Goal: Task Accomplishment & Management: Complete application form

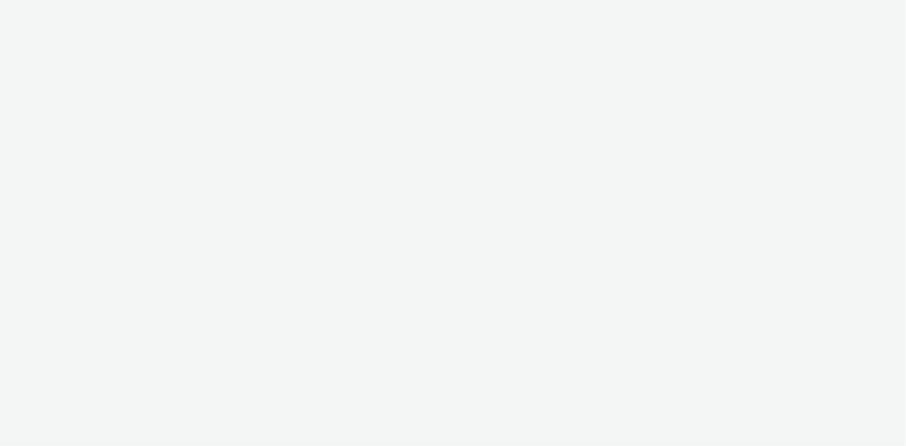
select select "d07aba32-d775-4fed-a722-f10c6504dd64"
select select "f97d6638-e0a1-4f7a-bf46-55015878e29e"
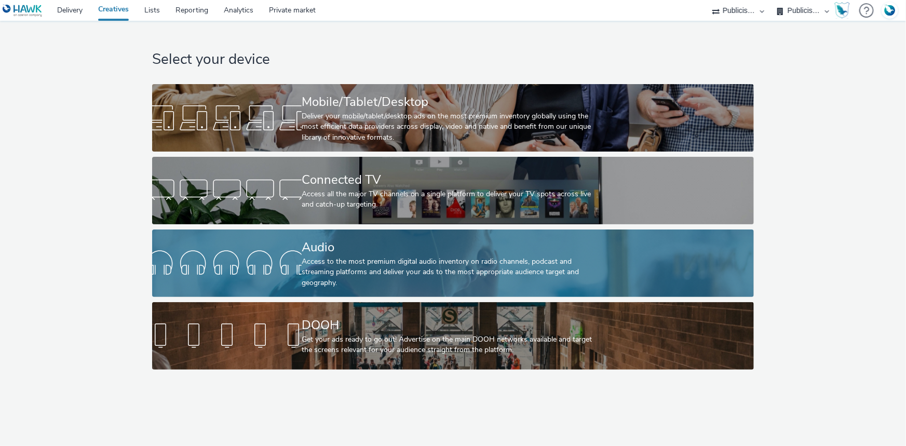
click at [353, 262] on div "Access to the most premium digital audio inventory on radio channels, podcast a…" at bounding box center [451, 273] width 299 height 32
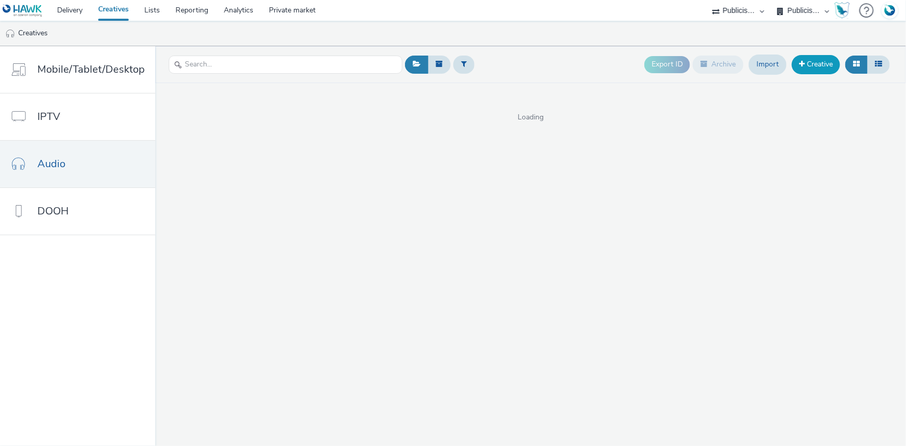
click at [829, 66] on link "Creative" at bounding box center [816, 64] width 48 height 19
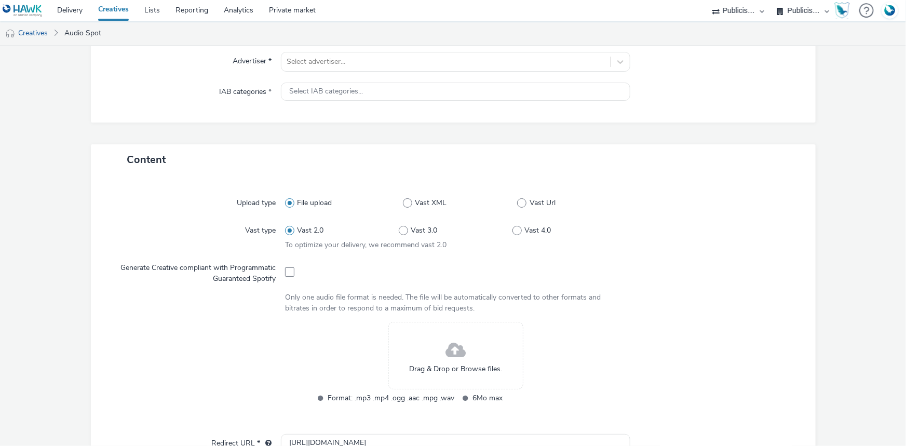
scroll to position [141, 0]
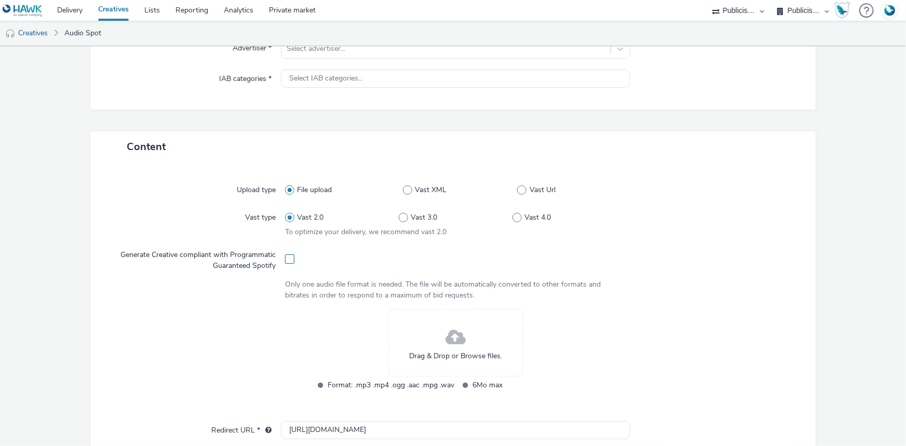
click at [291, 254] on span at bounding box center [289, 258] width 9 height 9
checkbox input "true"
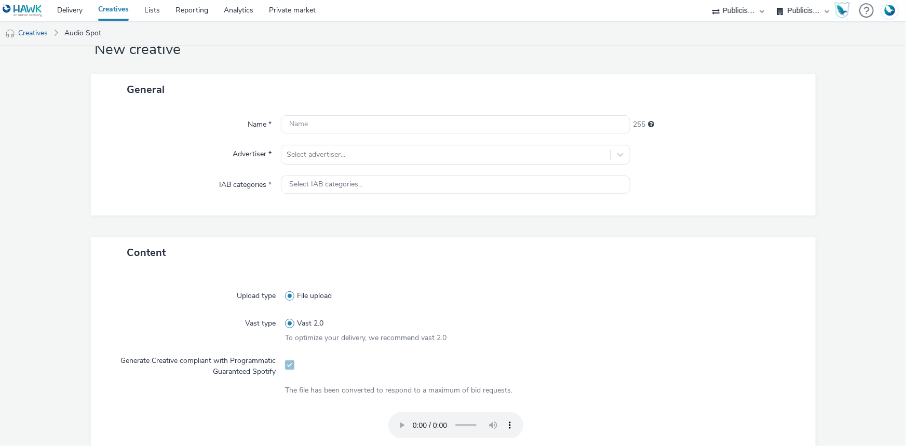
scroll to position [35, 0]
click at [316, 129] on input "text" at bounding box center [456, 125] width 350 height 18
paste input "_SPOTIFY"
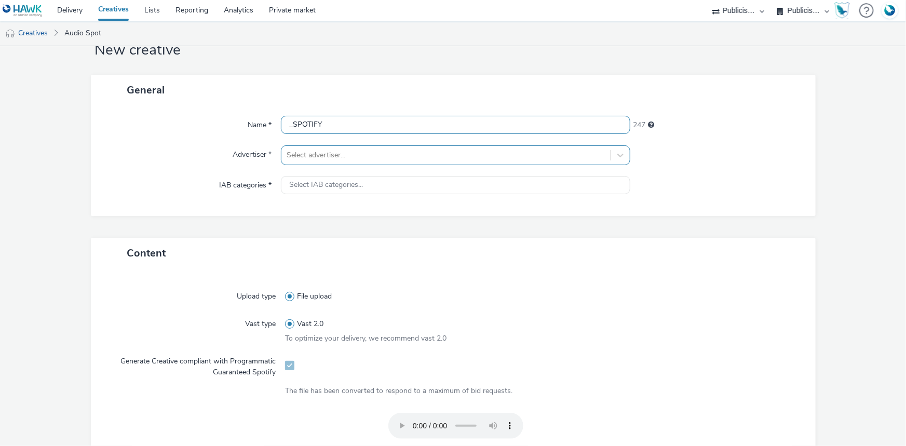
type input "_SPOTIFY"
click at [323, 152] on div at bounding box center [446, 155] width 319 height 12
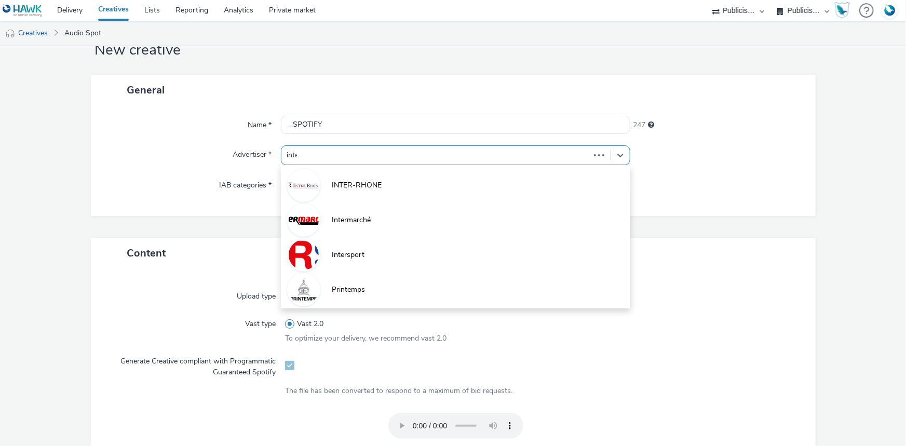
type input "inter"
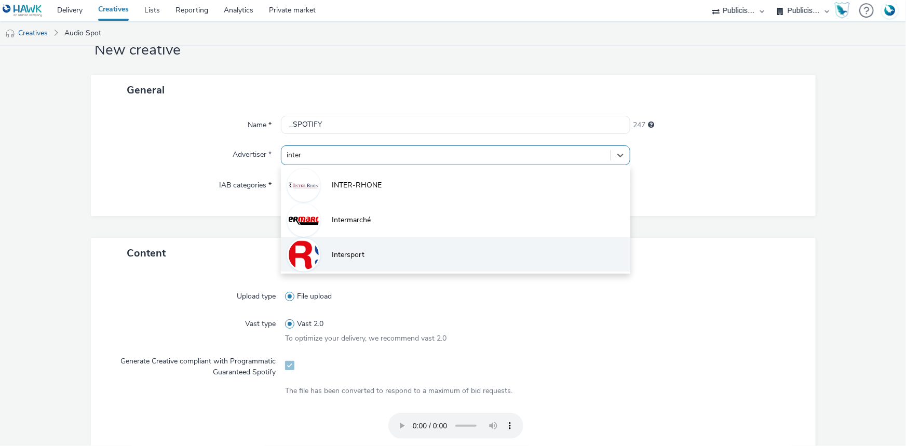
click at [351, 262] on li "Intersport" at bounding box center [456, 254] width 350 height 35
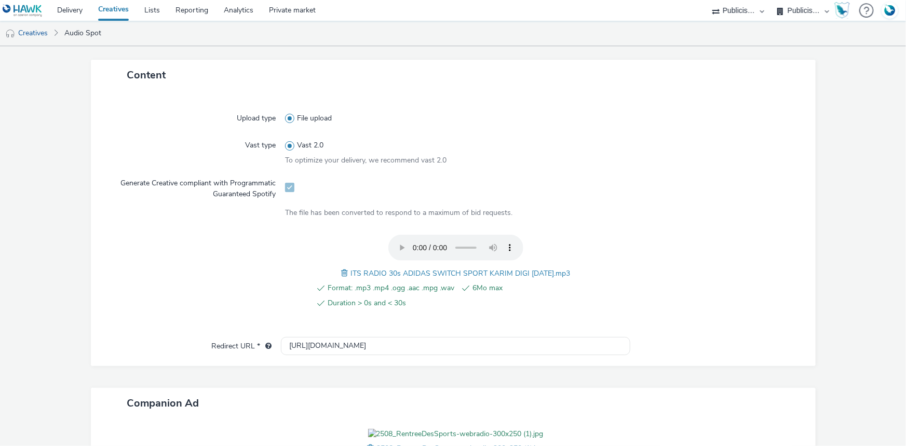
scroll to position [223, 0]
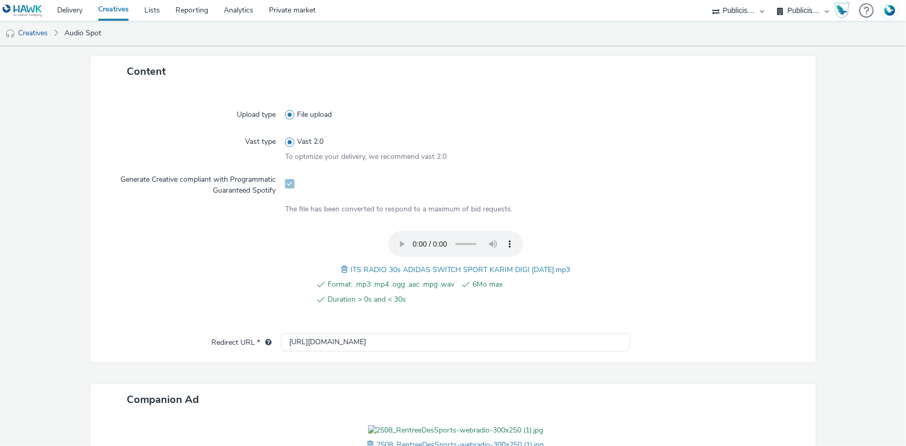
click at [222, 338] on label "Redirect URL *" at bounding box center [241, 340] width 69 height 15
drag, startPoint x: 444, startPoint y: 338, endPoint x: 279, endPoint y: 338, distance: 164.1
click at [281, 338] on input "http://www.intersport.fr" at bounding box center [456, 342] width 350 height 18
paste input "s://www.intersport.fr/ope/rentree-des-sports//?utm_source=spotify&utm_medium=di…"
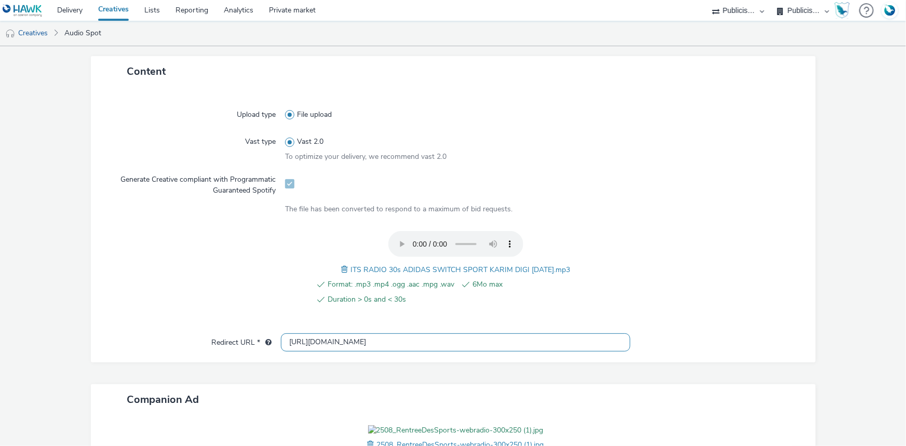
type input "https://www.intersport.fr/ope/rentree-des-sports//?utm_source=spotify&utm_mediu…"
drag, startPoint x: 577, startPoint y: 267, endPoint x: 342, endPoint y: 261, distance: 235.3
click at [342, 261] on div "Format: .mp3 .mp4 .ogg .aac .mpg .wav 6Mo max Duration > 0s and < 30s ITS RADIO…" at bounding box center [455, 274] width 341 height 86
copy span "ITS RADIO 30s ADIDAS SWITCH SPORT KARIM DIGI 24.07.25.mp3"
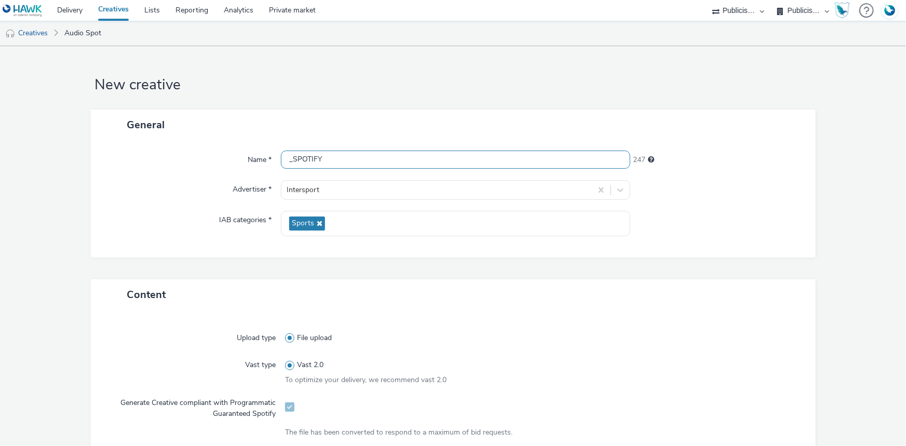
click at [285, 160] on input "_SPOTIFY" at bounding box center [456, 160] width 350 height 18
paste input "ITS RADIO 30s ADIDAS SWITCH SPORT KARIM DIGI 24.07.25.mp3"
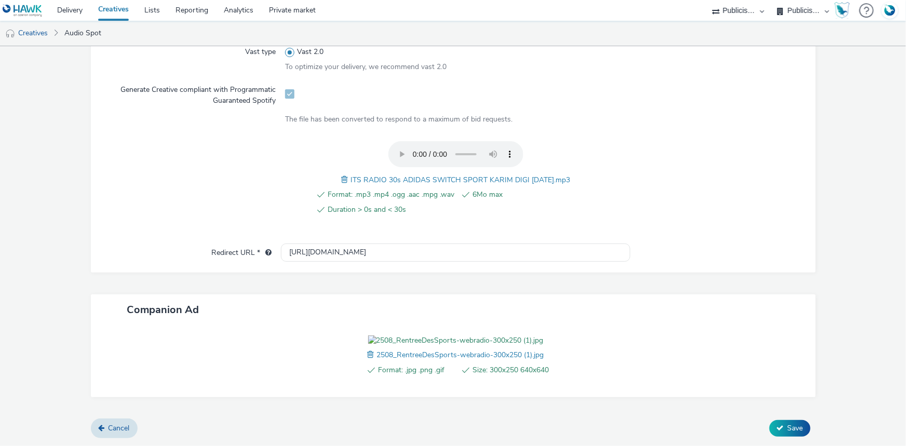
scroll to position [371, 0]
type input "ITS RADIO 30s ADIDAS SWITCH SPORT KARIM DIGI 24.07.25.mp3_SPOTIFY"
click at [788, 426] on span "Save" at bounding box center [796, 428] width 16 height 10
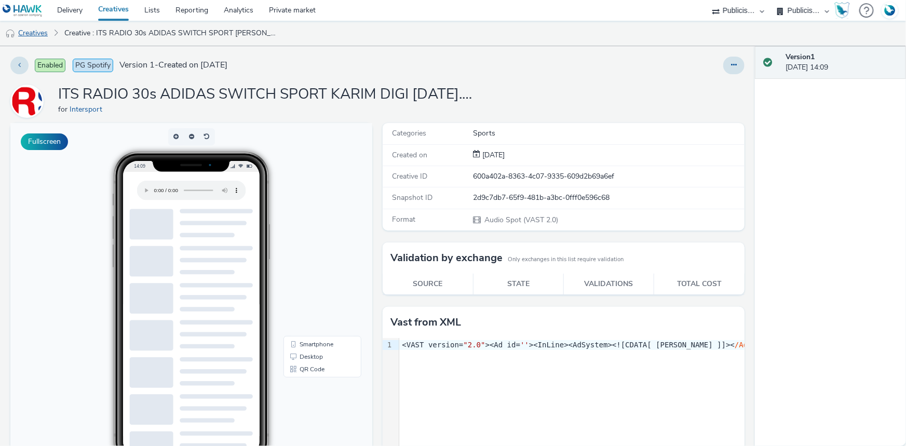
click at [47, 36] on link "Creatives" at bounding box center [26, 33] width 53 height 25
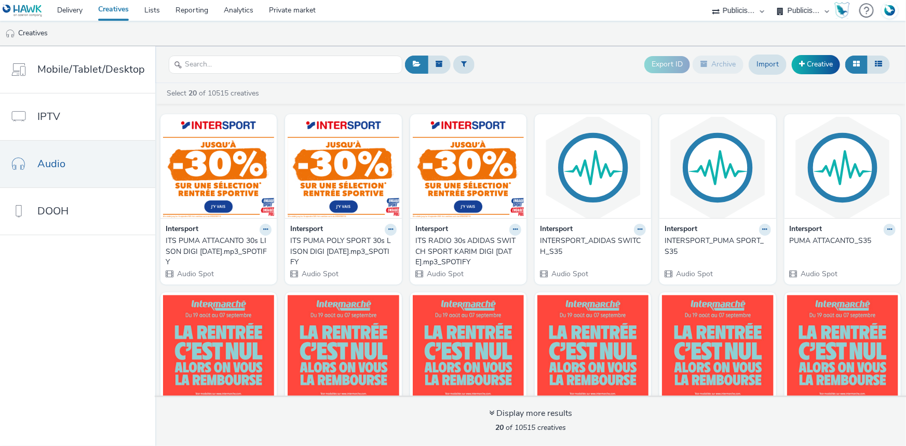
scroll to position [47, 0]
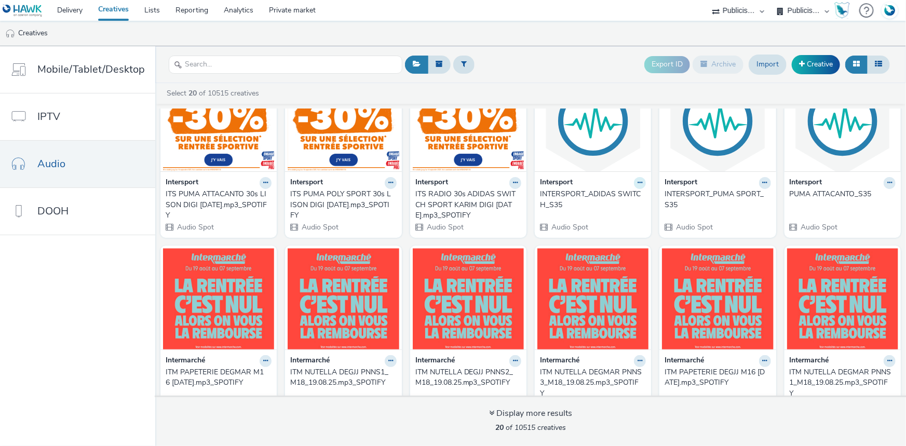
click at [268, 182] on icon at bounding box center [265, 183] width 5 height 6
click at [575, 36] on ul "Creatives" at bounding box center [453, 33] width 906 height 25
click at [73, 12] on link "Delivery" at bounding box center [69, 10] width 41 height 21
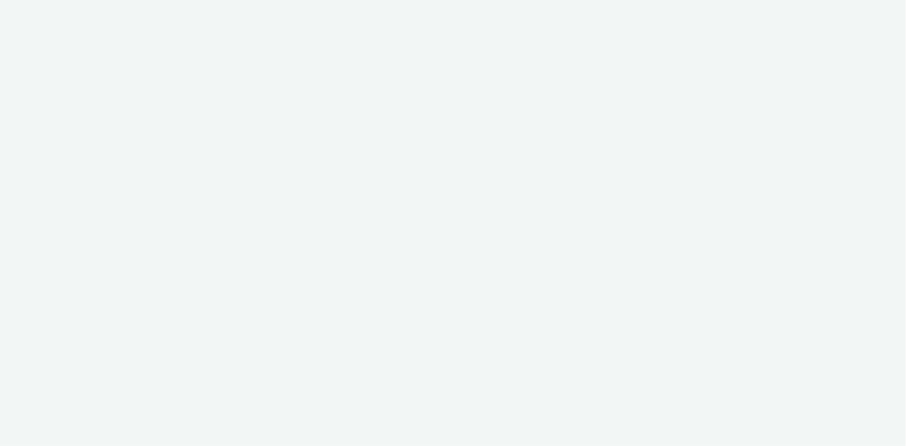
select select "d07aba32-d775-4fed-a722-f10c6504dd64"
select select "f97d6638-e0a1-4f7a-bf46-55015878e29e"
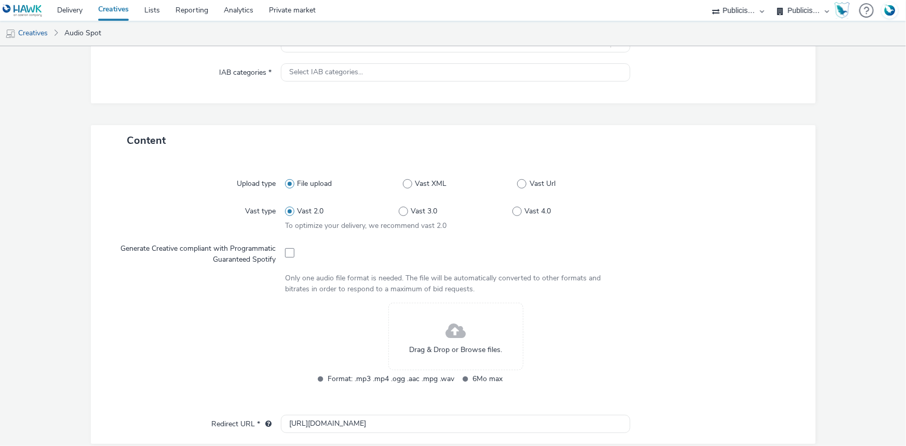
scroll to position [236, 0]
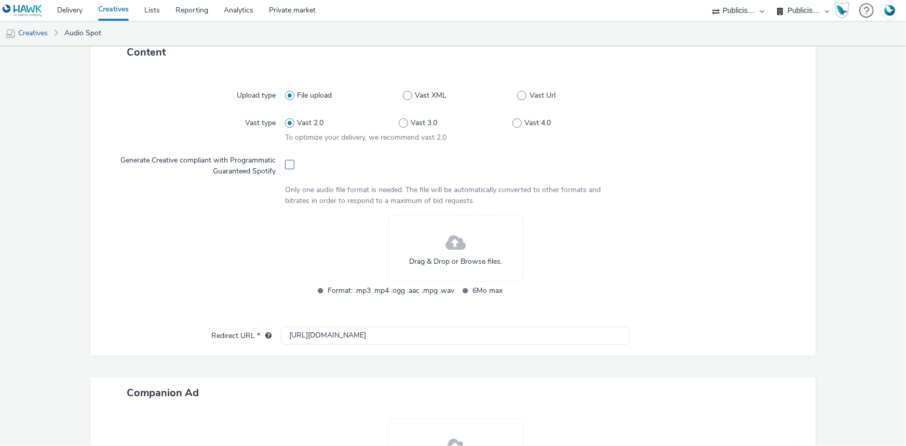
click at [291, 163] on span at bounding box center [289, 164] width 9 height 9
checkbox input "true"
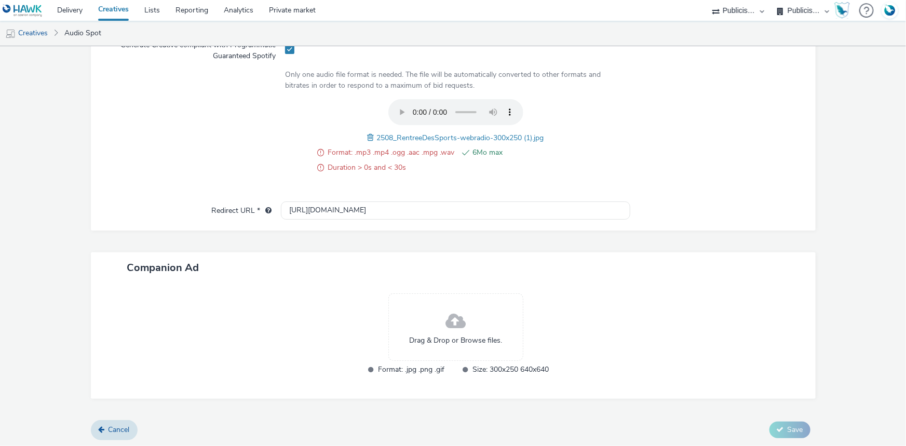
scroll to position [352, 0]
click at [368, 137] on span at bounding box center [372, 136] width 9 height 11
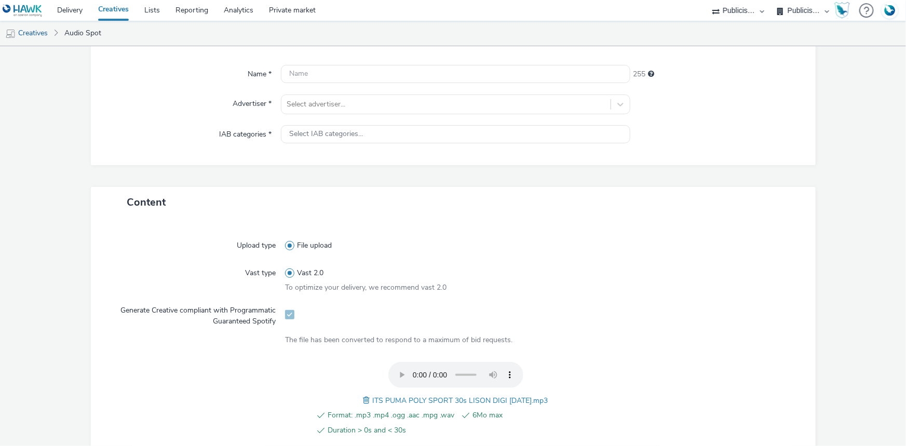
scroll to position [82, 0]
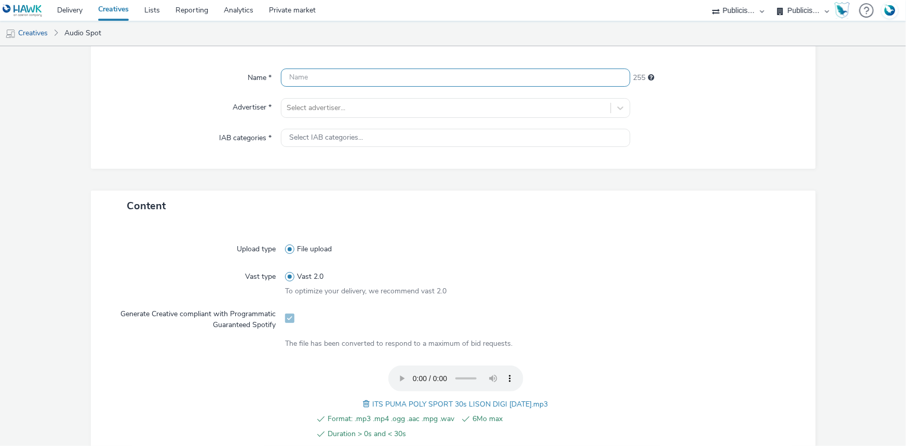
click at [313, 79] on input "text" at bounding box center [456, 78] width 350 height 18
type input "_SPOTIFY"
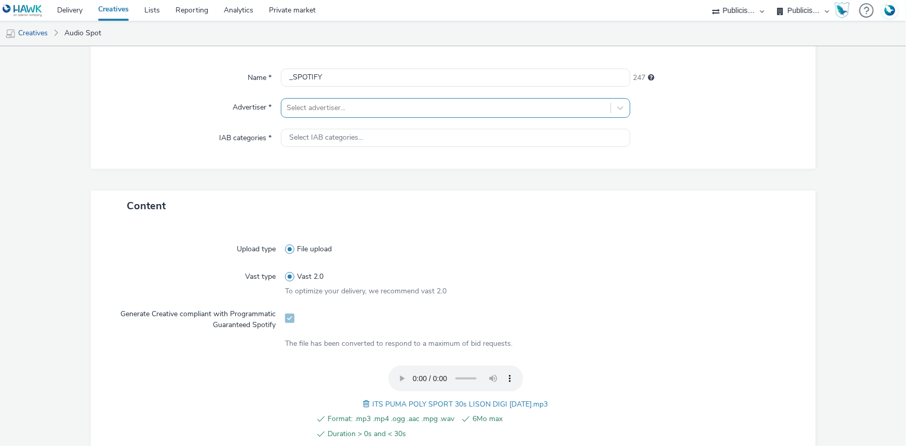
click at [330, 113] on div at bounding box center [446, 108] width 319 height 12
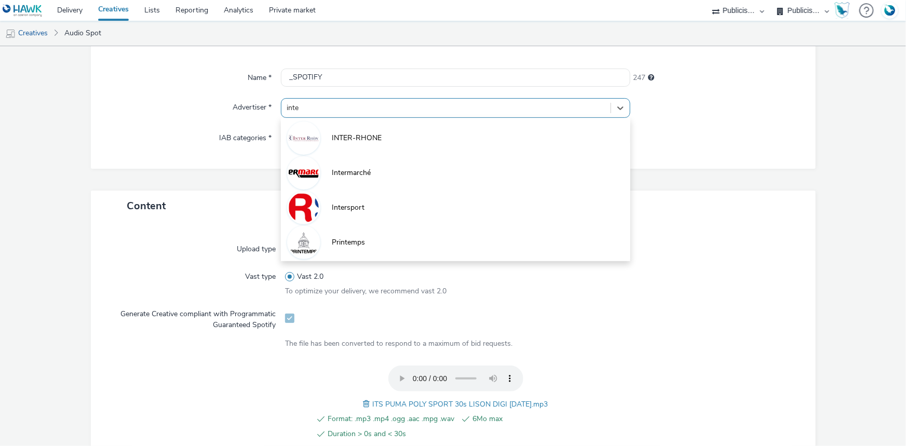
type input "inter"
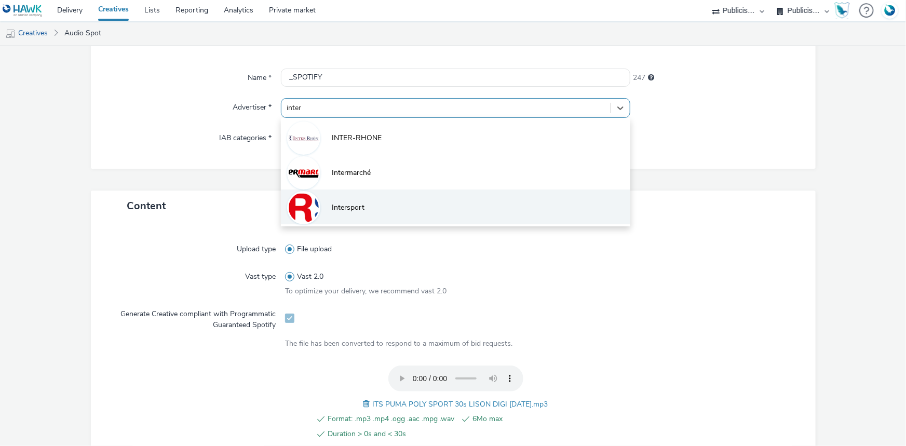
click at [355, 206] on span "Intersport" at bounding box center [348, 208] width 33 height 10
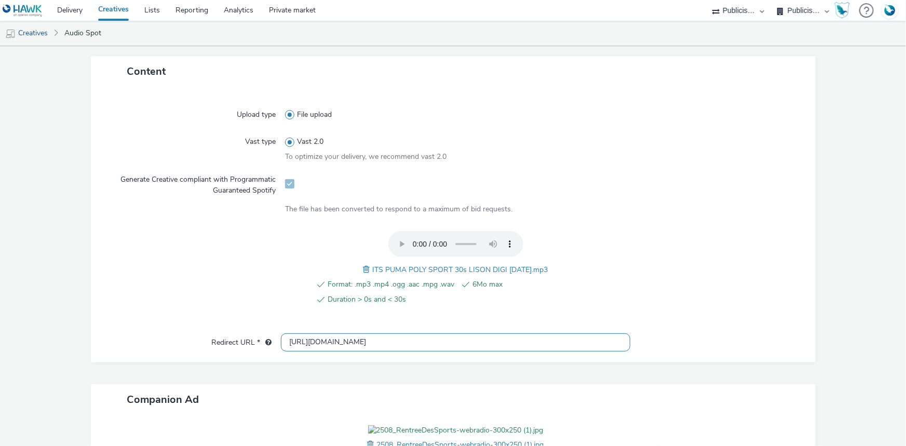
scroll to position [0, 0]
drag, startPoint x: 380, startPoint y: 341, endPoint x: 249, endPoint y: 347, distance: 131.0
click at [249, 347] on div "Redirect URL * http://www.intersport.fr" at bounding box center [453, 342] width 704 height 19
paste input "s://www.intersport.fr/ope/rentree-des-sports//?utm_source=spotify&utm_medium=di…"
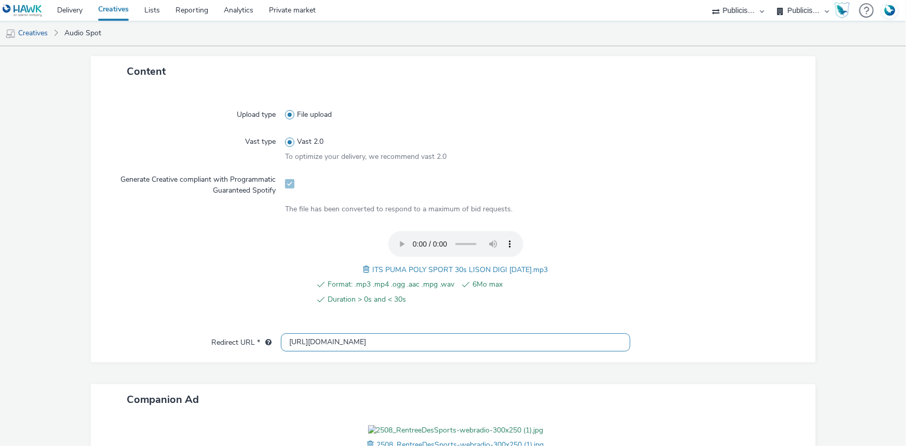
type input "https://www.intersport.fr/ope/rentree-des-sports//?utm_source=spotify&utm_mediu…"
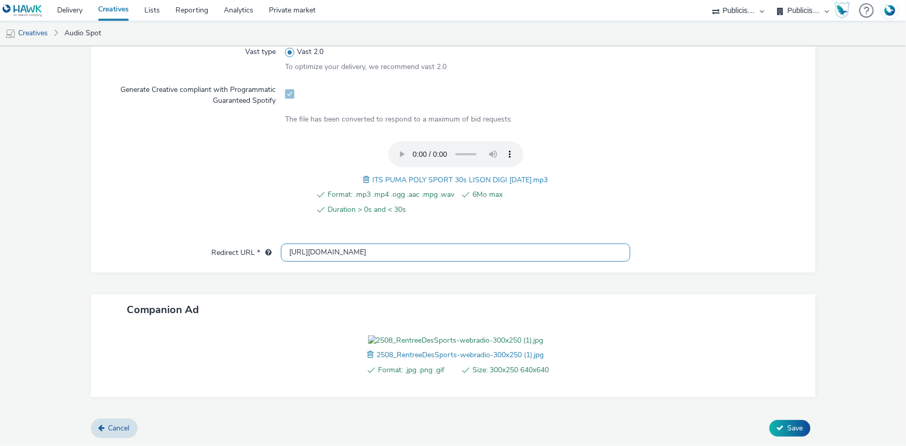
scroll to position [365, 0]
drag, startPoint x: 365, startPoint y: 117, endPoint x: 553, endPoint y: 123, distance: 188.1
click at [553, 141] on div "Format: .mp3 .mp4 .ogg .aac .mpg .wav 6Mo max Duration > 0s and < 30s ITS PUMA …" at bounding box center [455, 184] width 341 height 86
copy span "ITS PUMA POLY SPORT 30s LISON DIGI 30.07.25.mp3"
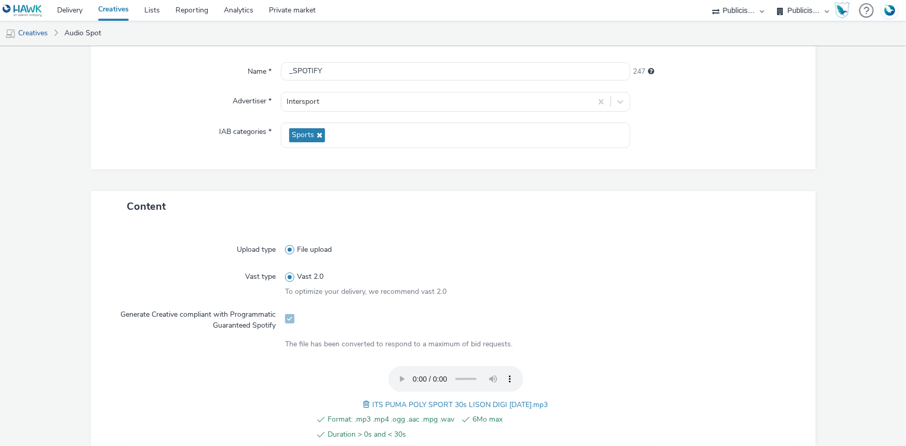
scroll to position [82, 0]
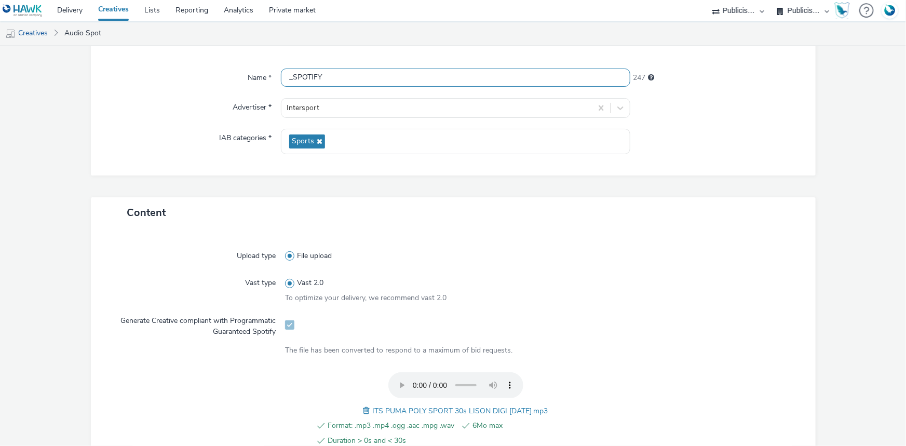
click at [289, 79] on input "_SPOTIFY" at bounding box center [456, 78] width 350 height 18
paste input "ITS PUMA POLY SPORT 30s LISON DIGI 30.07.25.mp3"
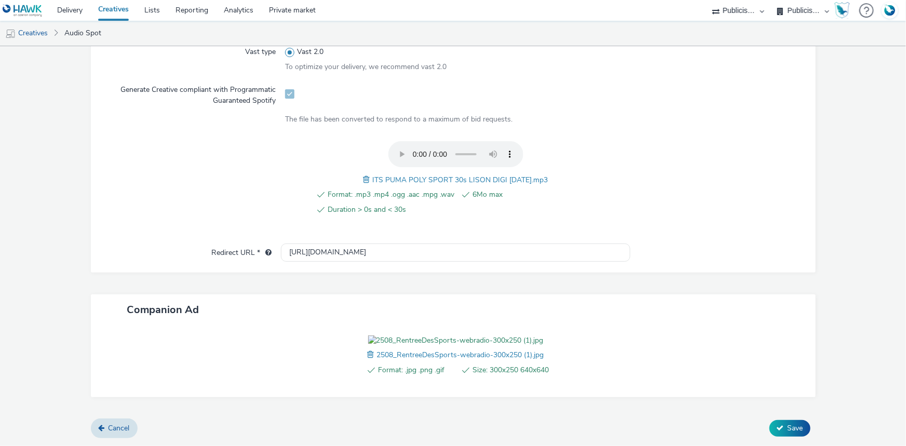
scroll to position [371, 0]
type input "ITS PUMA POLY SPORT 30s LISON DIGI 30.07.25.mp3_SPOTIFY"
click at [778, 426] on button "Save" at bounding box center [790, 428] width 41 height 17
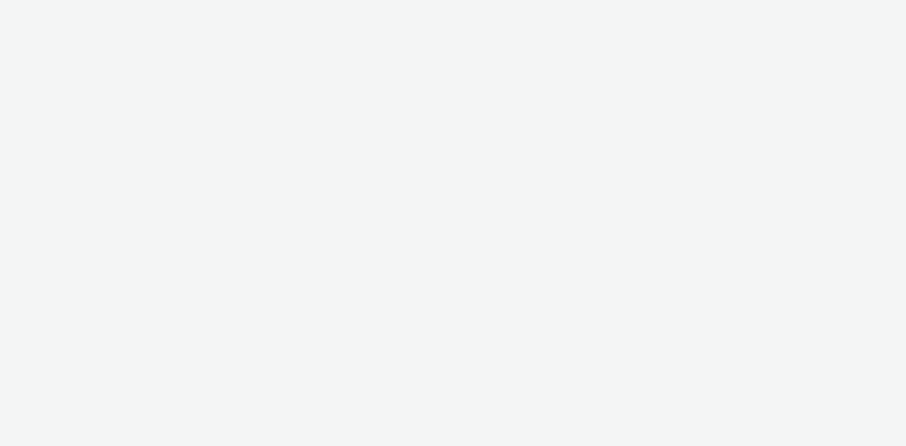
select select "d07aba32-d775-4fed-a722-f10c6504dd64"
select select "f97d6638-e0a1-4f7a-bf46-55015878e29e"
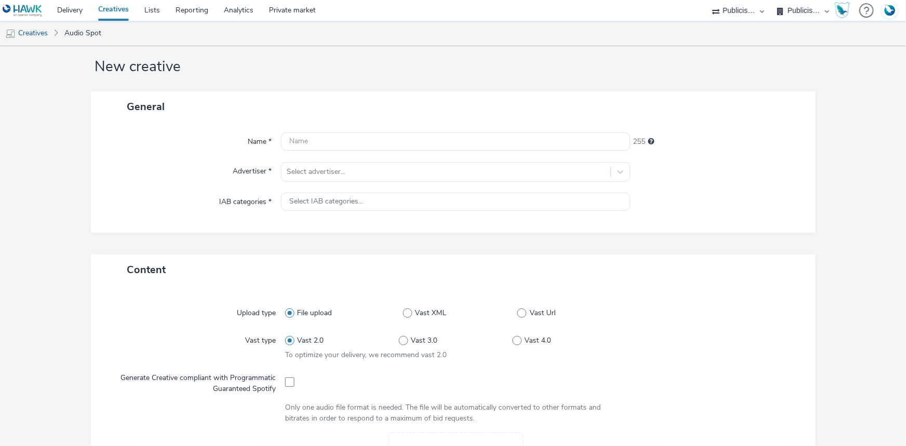
scroll to position [47, 0]
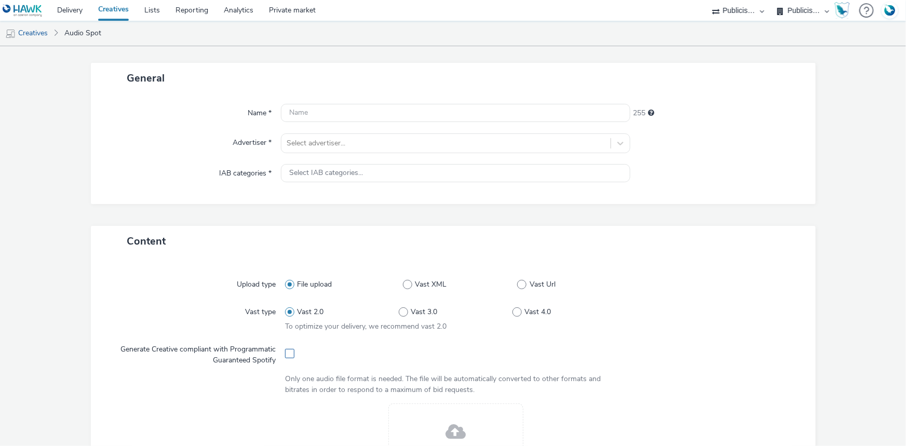
click at [285, 351] on span at bounding box center [289, 353] width 9 height 9
checkbox input "true"
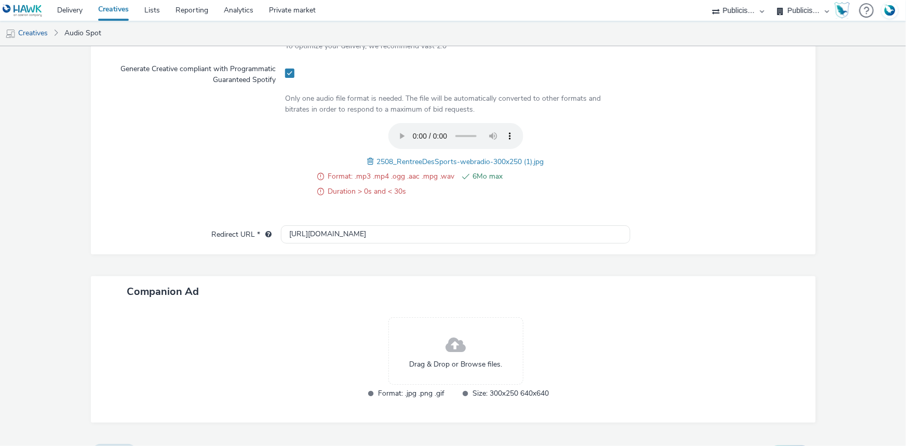
scroll to position [330, 0]
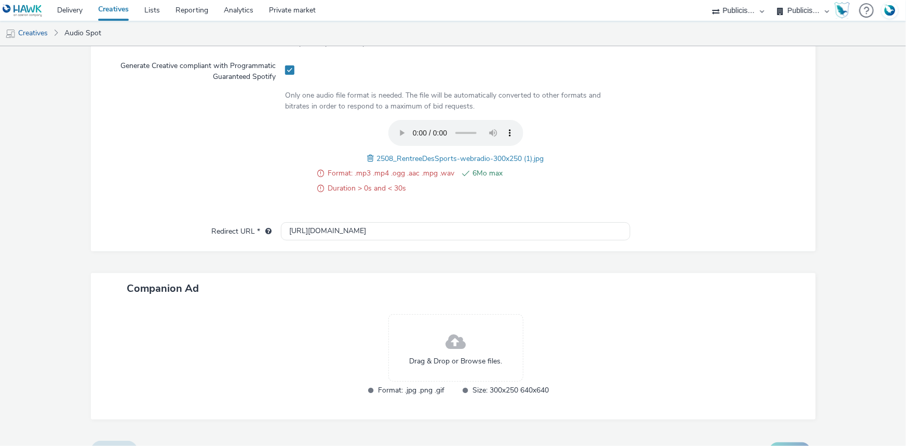
click at [368, 156] on span at bounding box center [372, 158] width 9 height 11
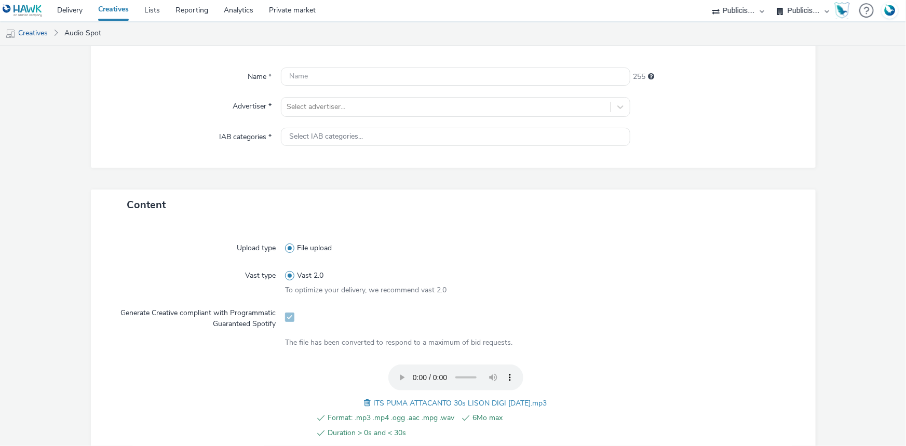
scroll to position [82, 0]
click at [307, 80] on input "text" at bounding box center [456, 78] width 350 height 18
paste input "_SPOTIFY"
type input "_SPOTIFY"
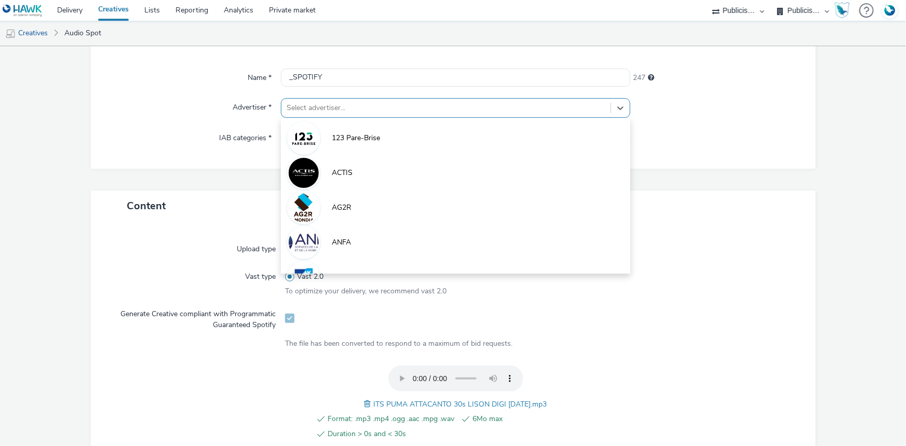
click at [330, 115] on div "Select advertiser..." at bounding box center [445, 108] width 329 height 17
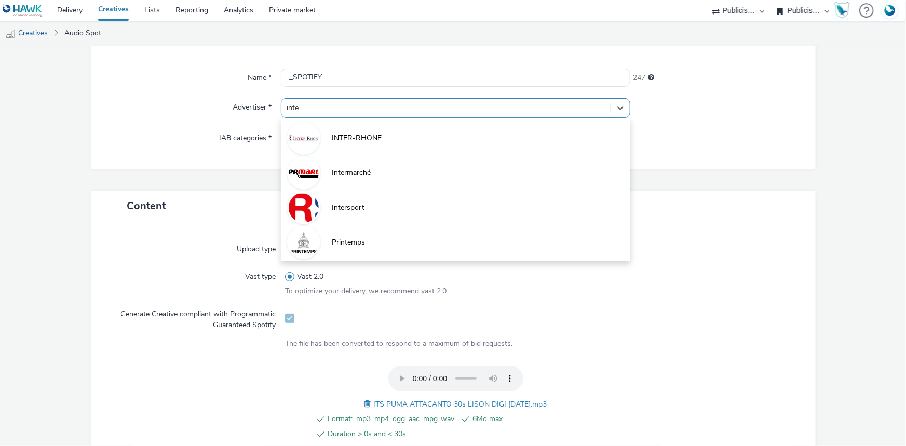
type input "inter"
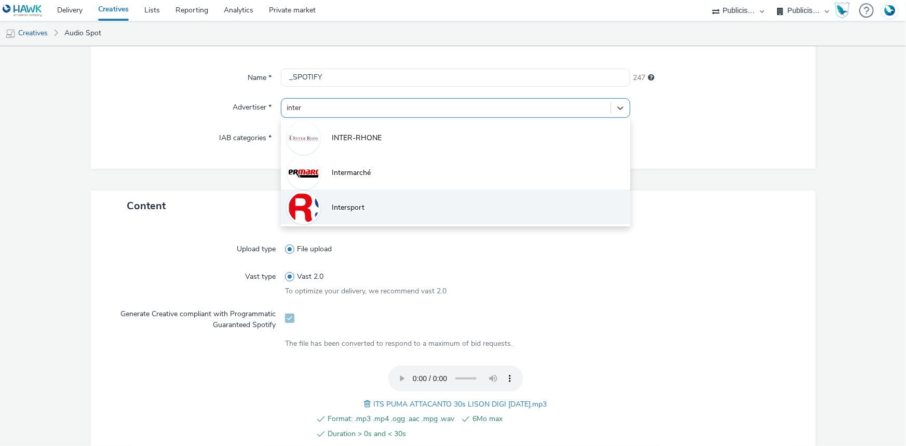
click at [332, 211] on span "Intersport" at bounding box center [348, 208] width 33 height 10
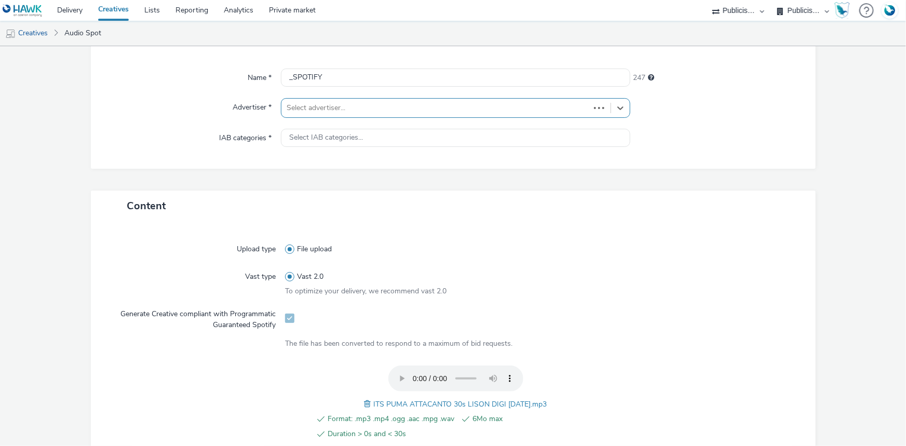
type input "http://www.intersport.fr"
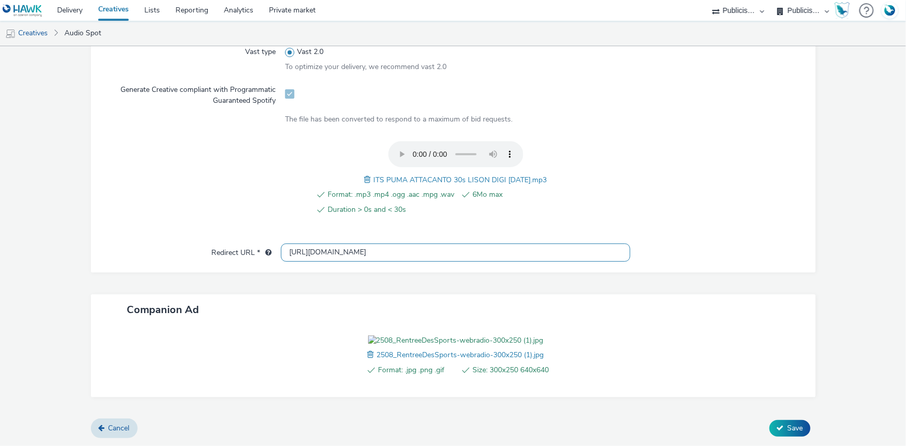
scroll to position [371, 0]
drag, startPoint x: 384, startPoint y: 198, endPoint x: 169, endPoint y: 197, distance: 215.5
click at [169, 244] on div "Redirect URL * http://www.intersport.fr" at bounding box center [453, 253] width 704 height 19
paste input "https://www.intersport.fr/ope/rentree-des-sports//?utm_source=spotify&utm_mediu…"
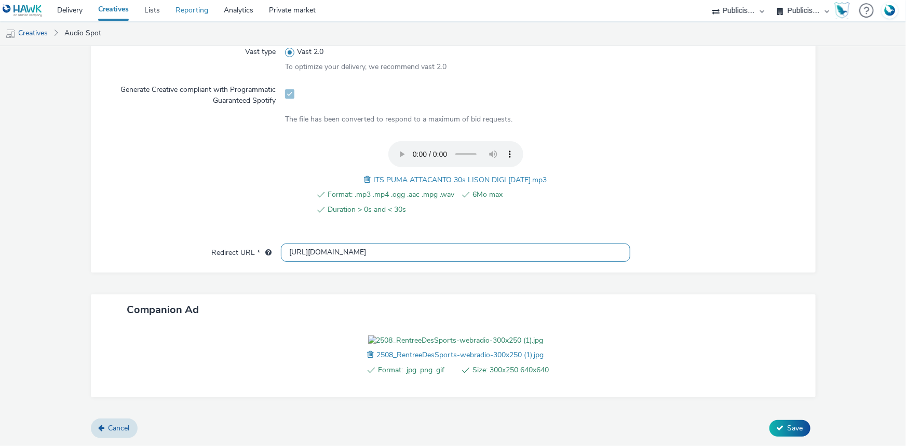
type input "https://www.intersport.fr/ope/rentree-des-sports//?utm_source=spotify&utm_mediu…"
drag, startPoint x: 364, startPoint y: 109, endPoint x: 545, endPoint y: 125, distance: 182.4
click at [545, 141] on div "Format: .mp3 .mp4 .ogg .aac .mpg .wav 6Mo max Duration > 0s and < 30s ITS PUMA …" at bounding box center [455, 184] width 341 height 86
copy span "ITS PUMA ATTACANTO 30s LISON DIGI 30.07.25.mp3"
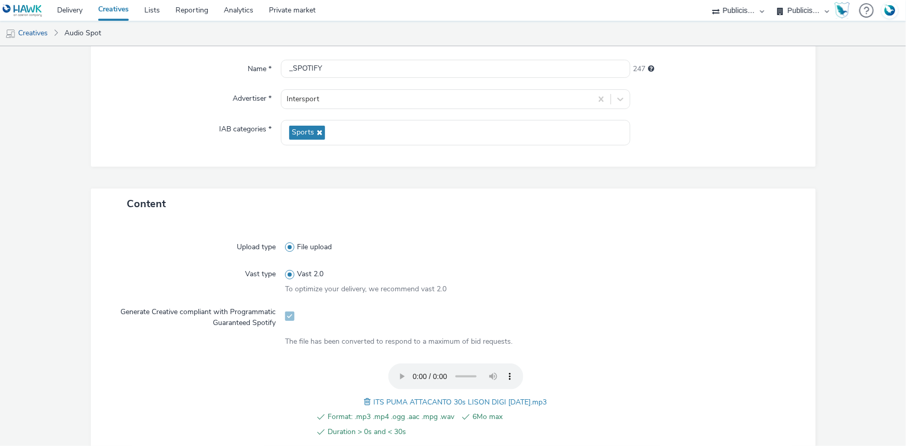
scroll to position [88, 0]
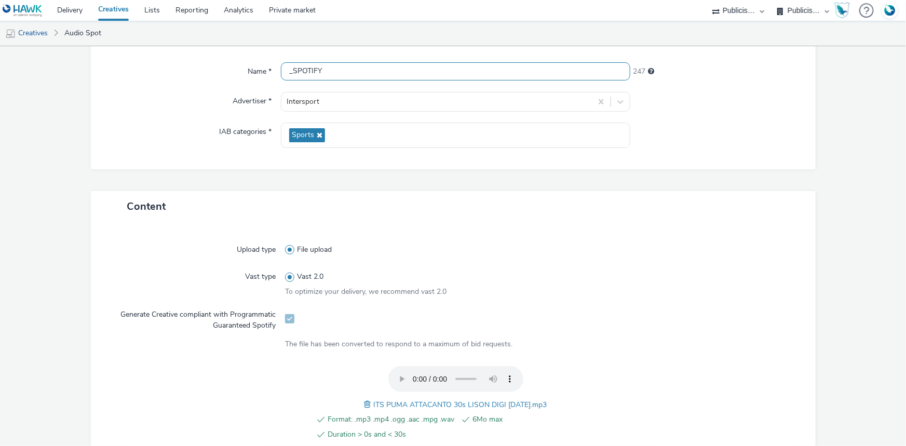
click at [284, 74] on input "_SPOTIFY" at bounding box center [456, 71] width 350 height 18
paste input "ITS PUMA ATTACANTO 30s LISON DIGI 30.07.25.mp3"
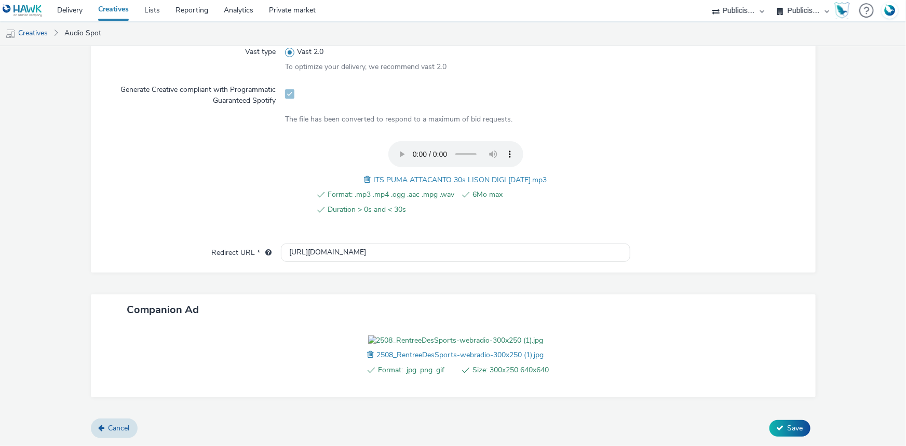
scroll to position [371, 0]
type input "ITS PUMA ATTACANTO 30s LISON DIGI 30.07.25.mp3_SPOTIFY"
click at [786, 423] on button "Save" at bounding box center [790, 428] width 41 height 17
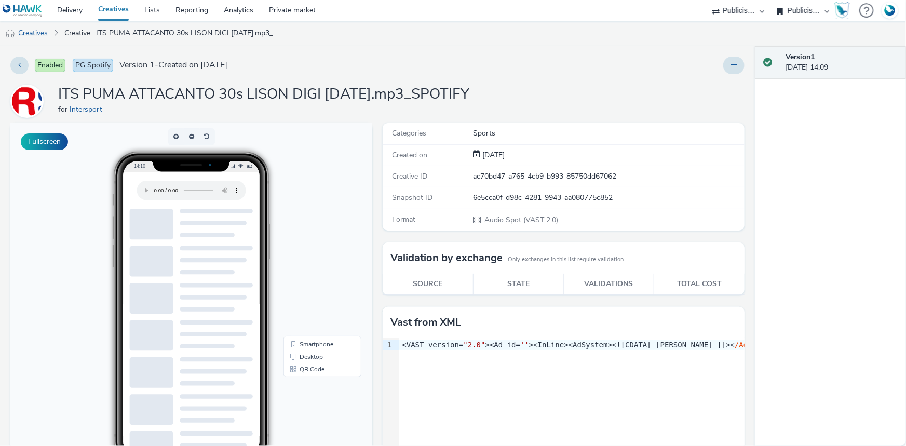
click at [33, 36] on link "Creatives" at bounding box center [26, 33] width 53 height 25
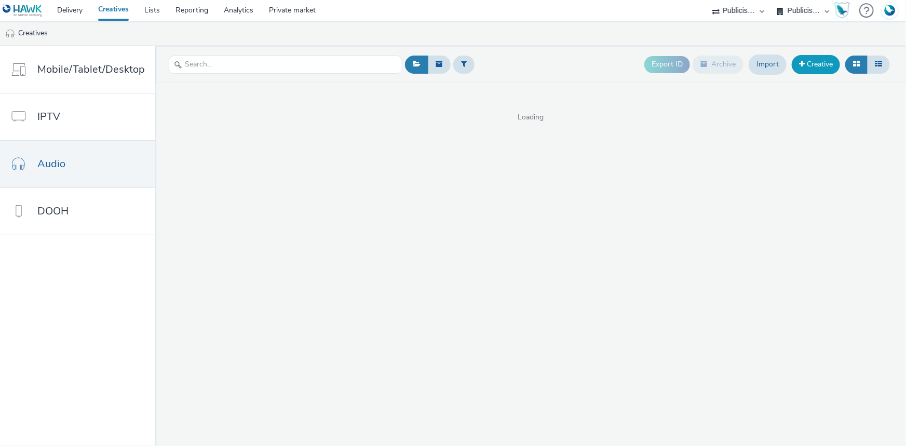
click at [832, 70] on link "Creative" at bounding box center [816, 64] width 48 height 19
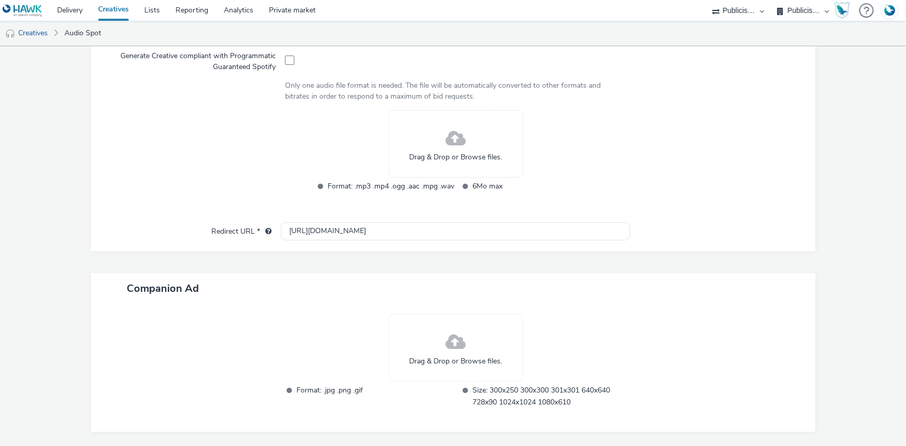
scroll to position [374, 0]
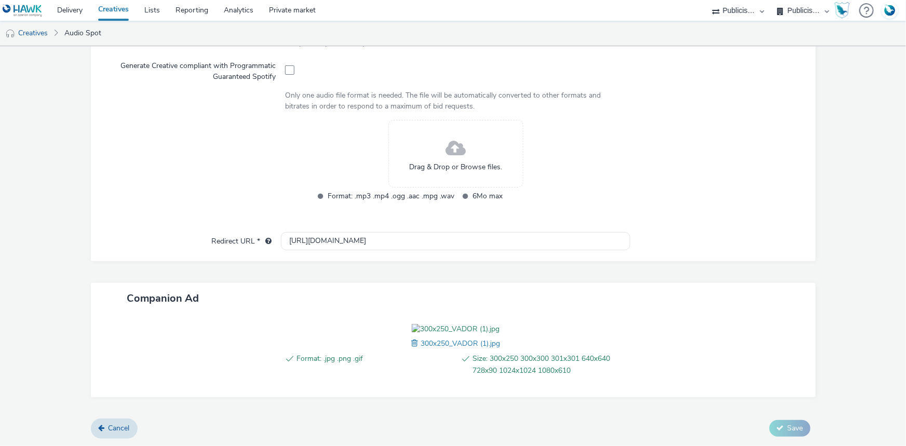
click at [411, 349] on span at bounding box center [415, 343] width 9 height 11
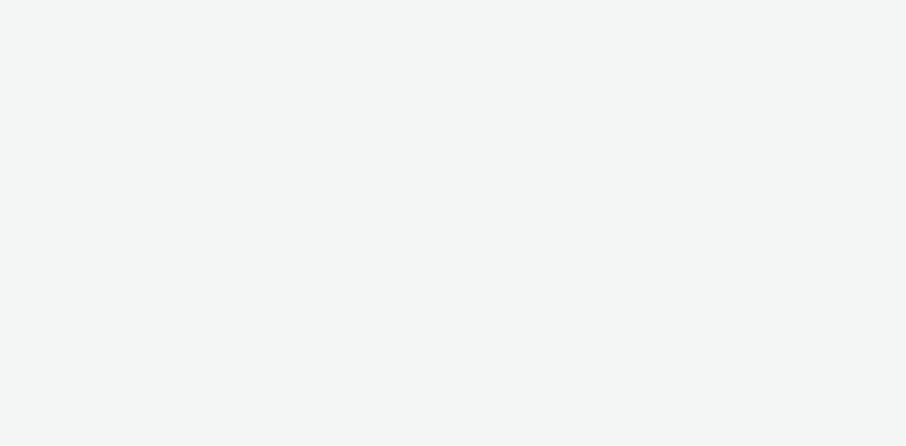
select select "d07aba32-d775-4fed-a722-f10c6504dd64"
select select "f97d6638-e0a1-4f7a-bf46-55015878e29e"
select select "d07aba32-d775-4fed-a722-f10c6504dd64"
select select "f97d6638-e0a1-4f7a-bf46-55015878e29e"
select select "d07aba32-d775-4fed-a722-f10c6504dd64"
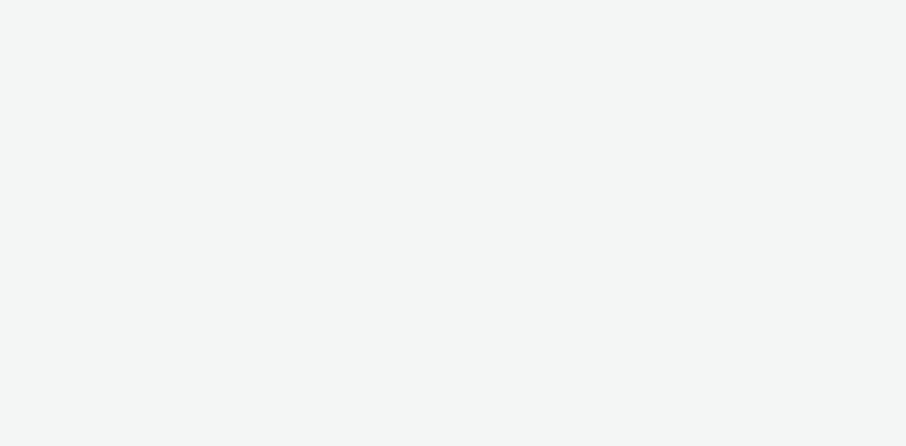
select select "f97d6638-e0a1-4f7a-bf46-55015878e29e"
